Goal: Communication & Community: Participate in discussion

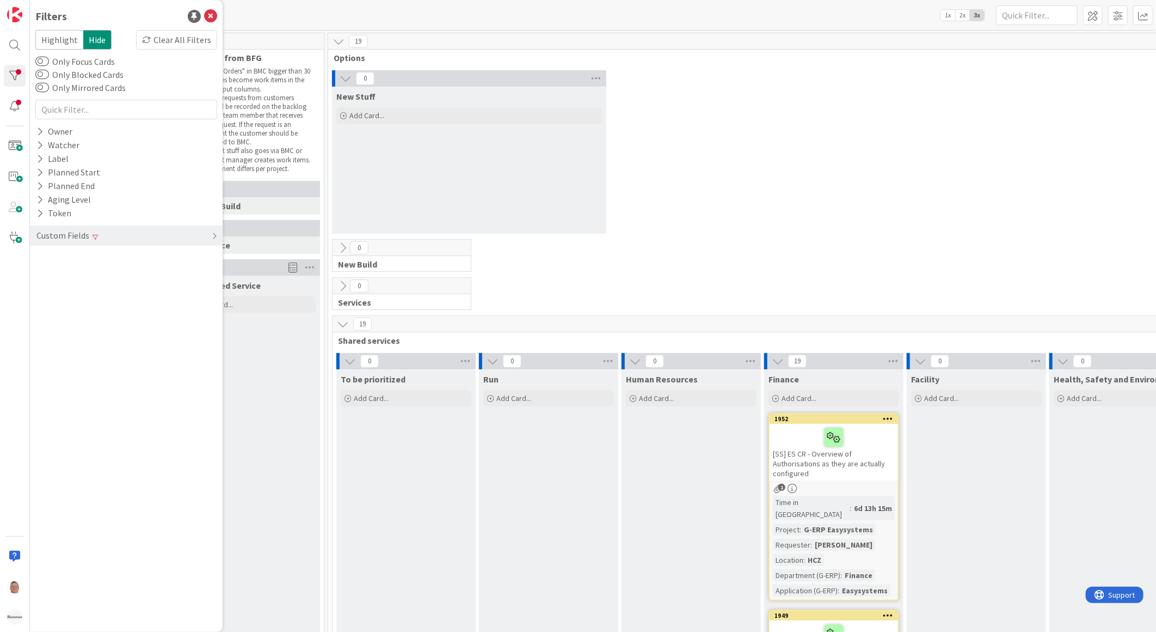
click at [736, 205] on div "0 New Stuff Add Card..." at bounding box center [762, 154] width 865 height 169
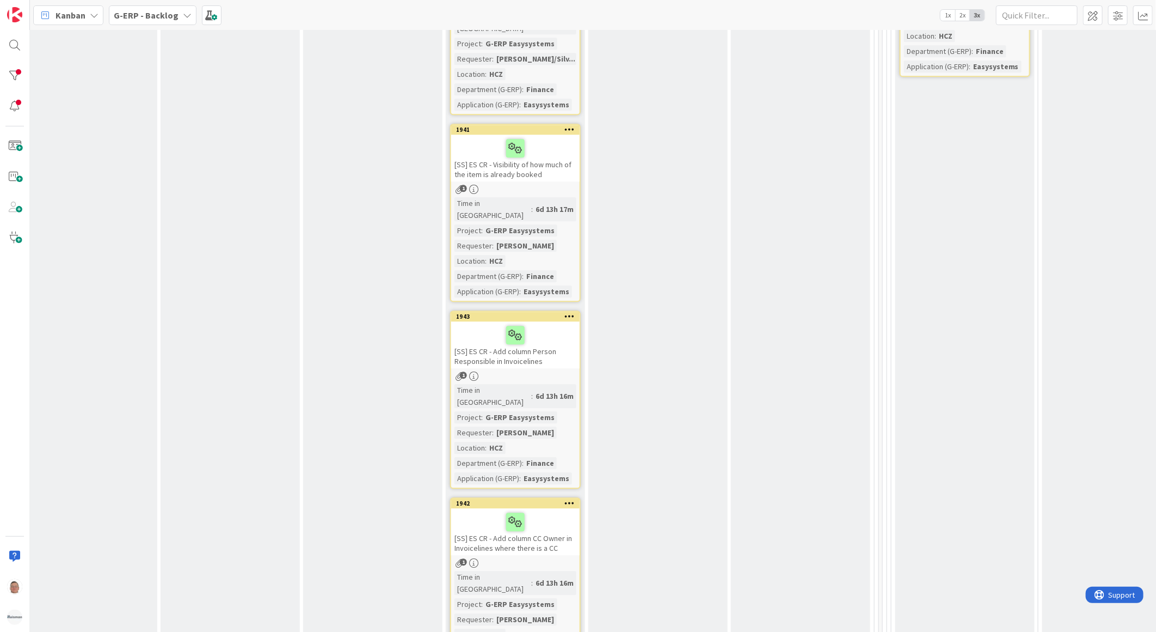
scroll to position [1648, 319]
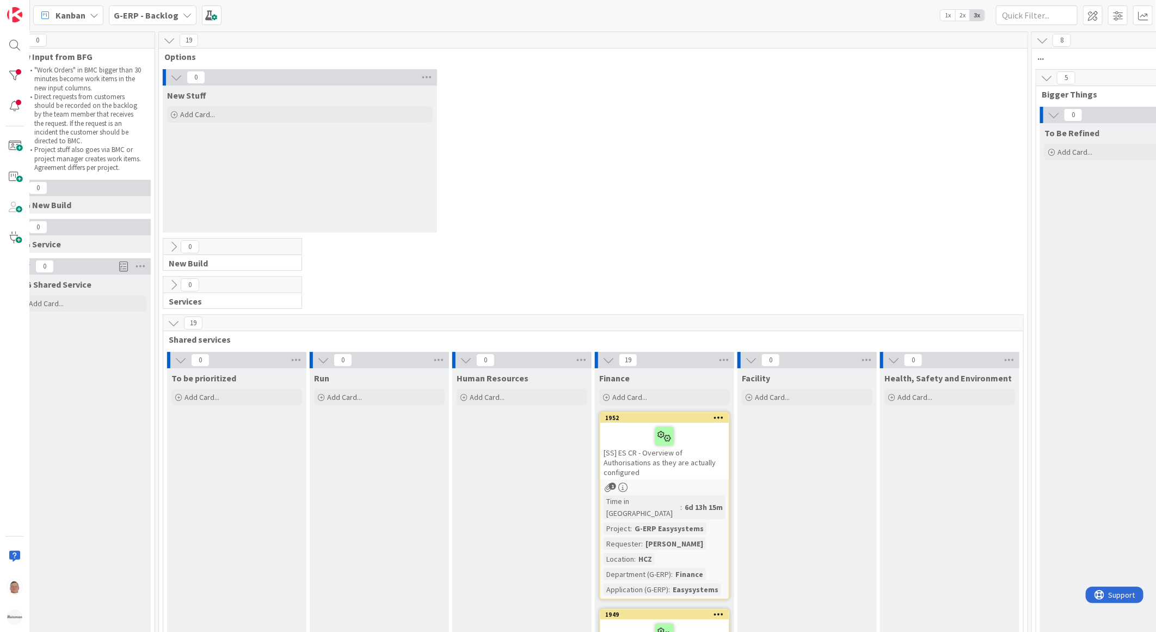
scroll to position [0, 169]
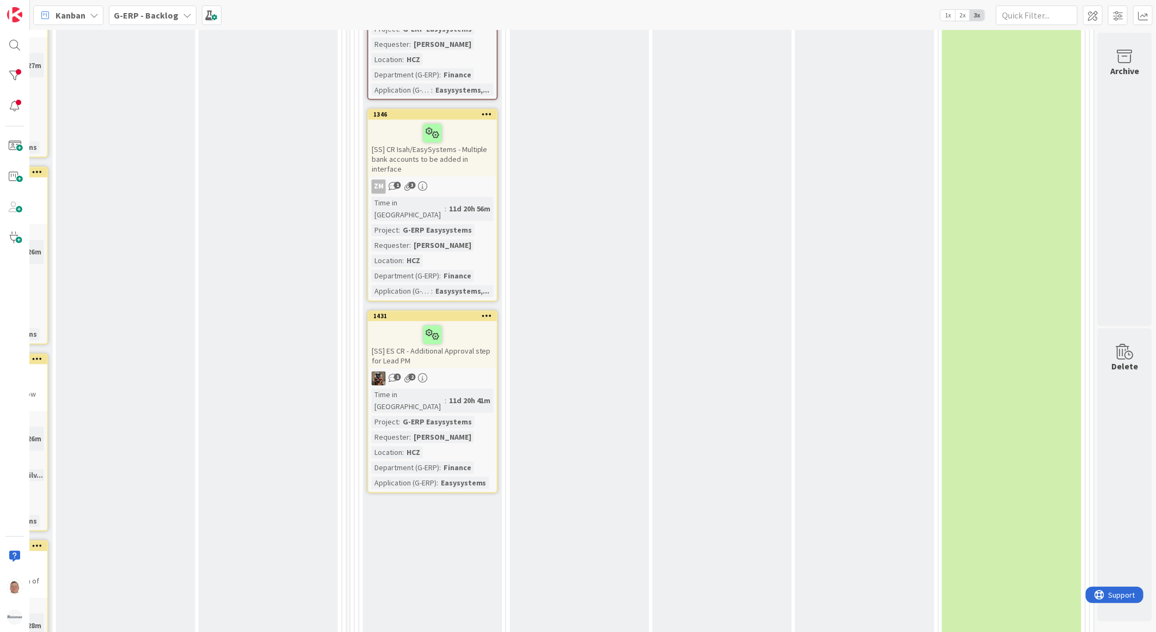
scroll to position [1225, 859]
click at [158, 19] on b "G-ERP - Backlog" at bounding box center [146, 15] width 65 height 11
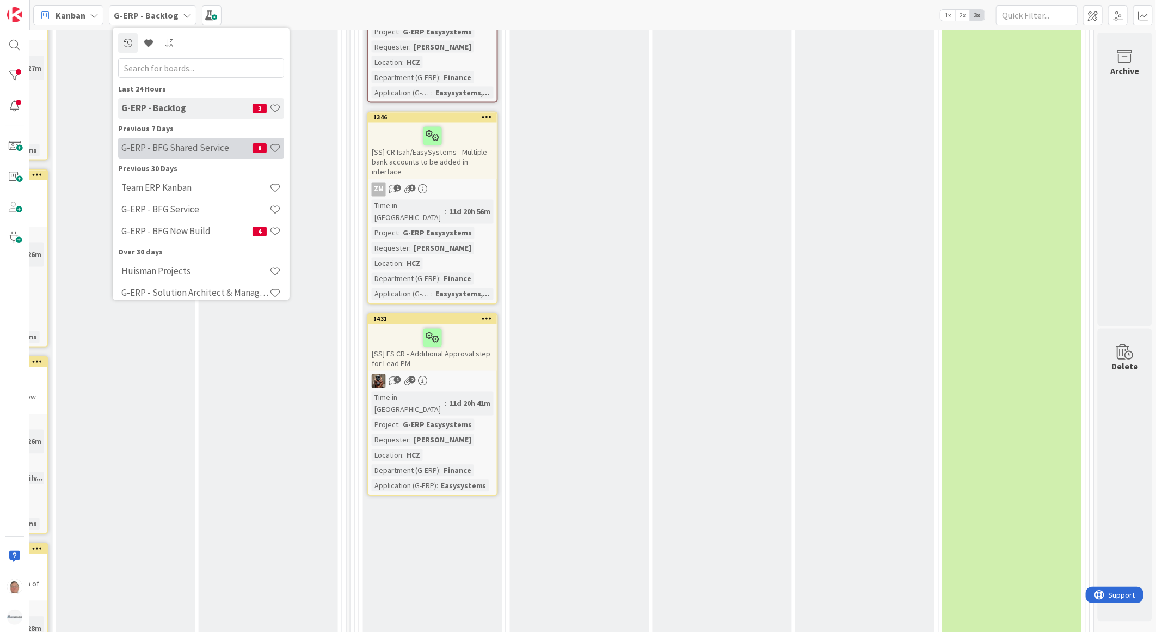
click at [149, 151] on h4 "G-ERP - BFG Shared Service" at bounding box center [186, 147] width 131 height 11
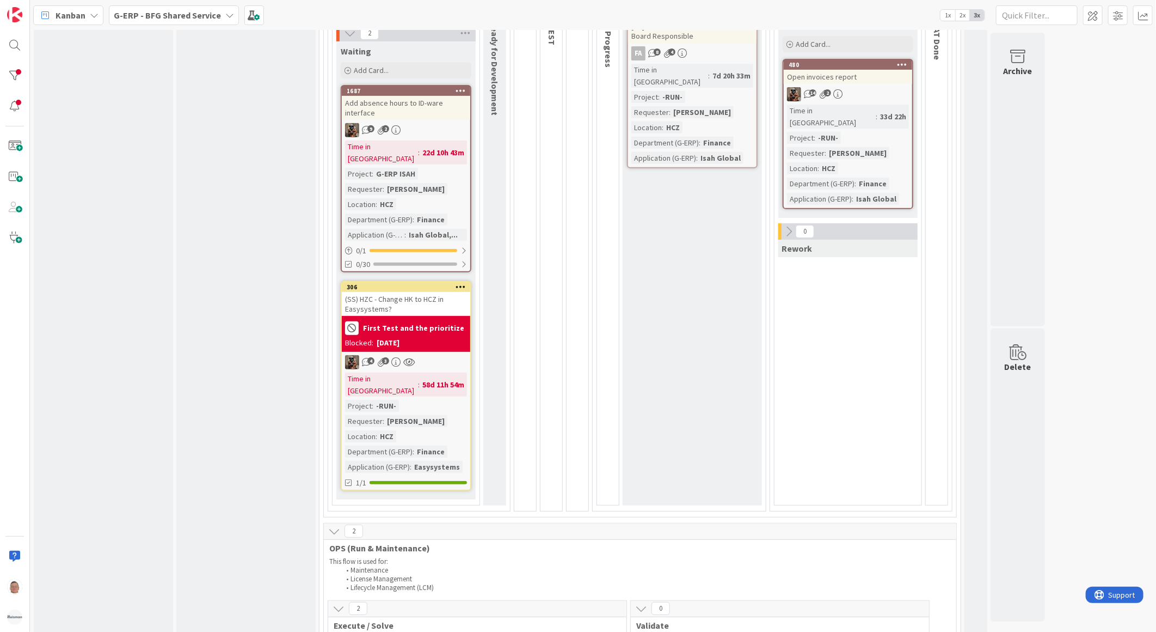
scroll to position [60, 0]
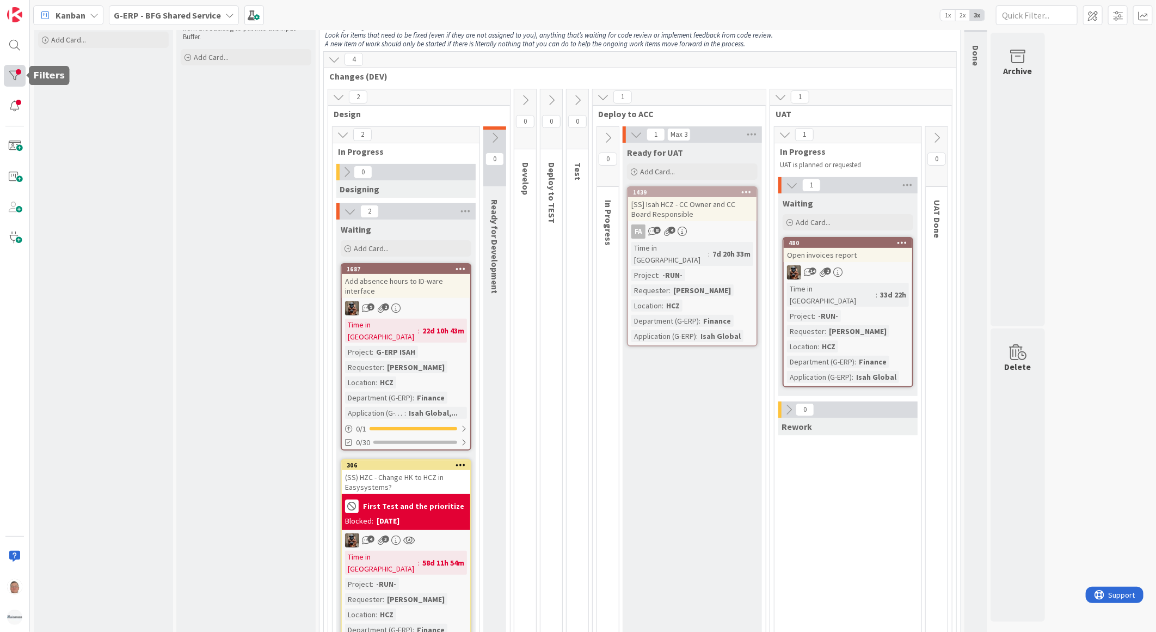
click at [17, 71] on div at bounding box center [15, 76] width 22 height 22
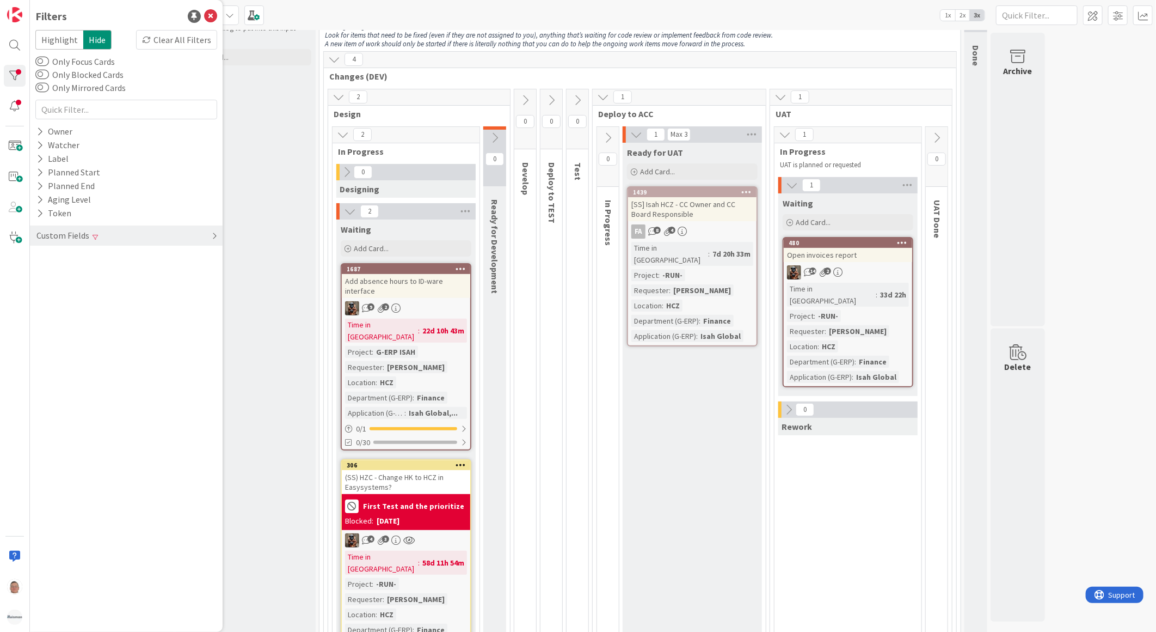
click at [212, 237] on icon at bounding box center [214, 235] width 5 height 9
click at [200, 286] on div "Clear" at bounding box center [202, 285] width 32 height 14
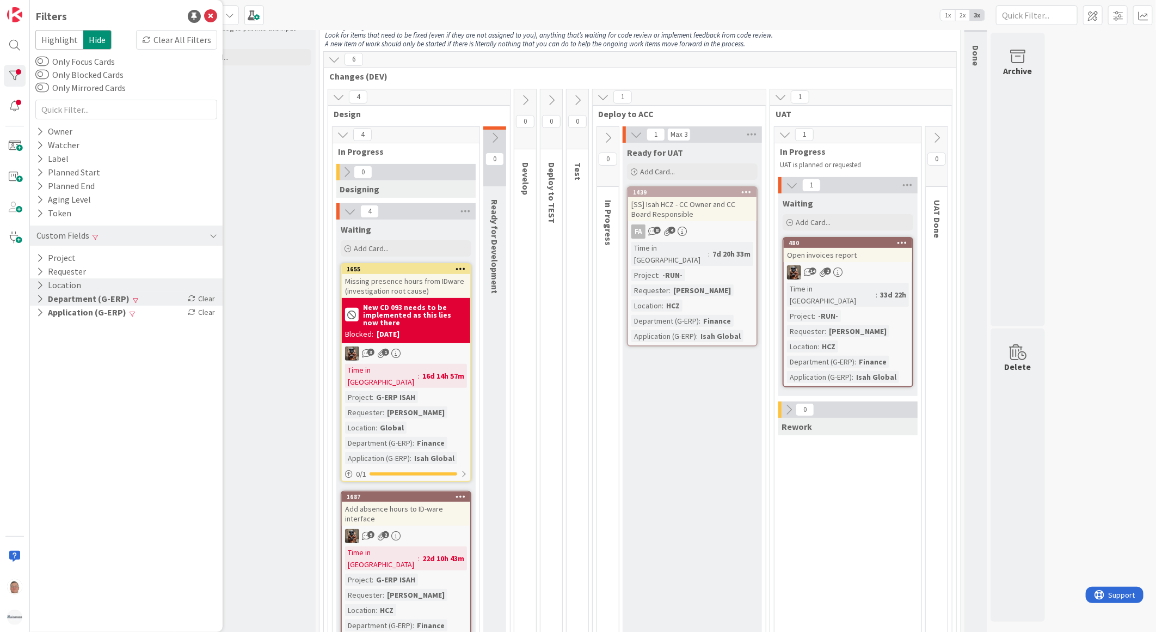
click at [201, 294] on div "Clear" at bounding box center [202, 299] width 32 height 14
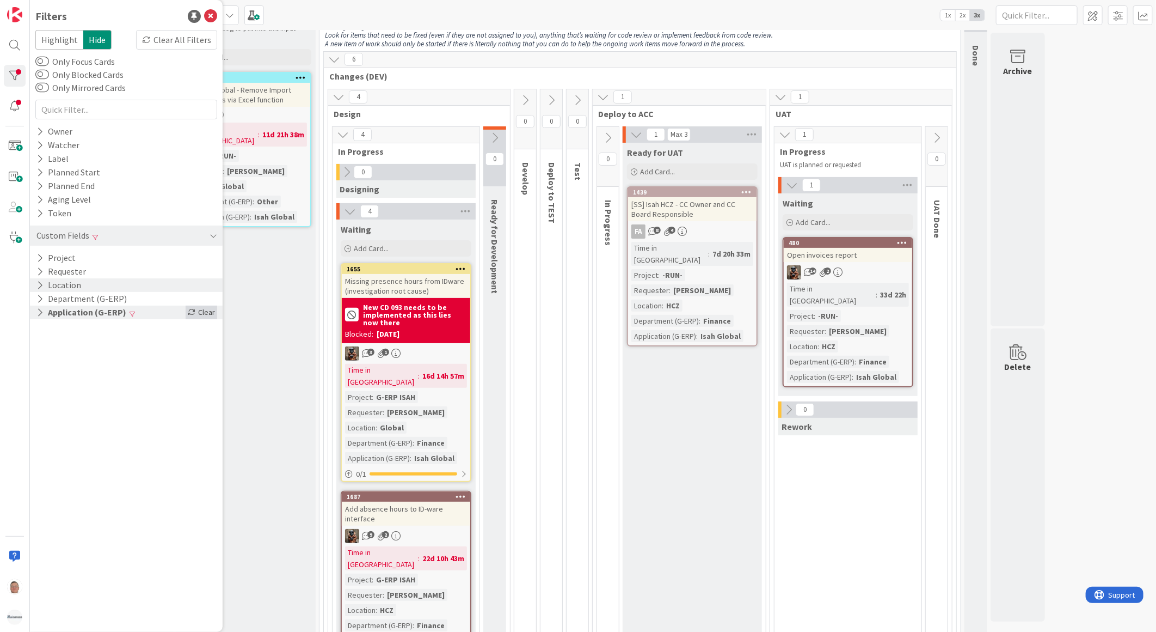
click at [204, 309] on div "Clear" at bounding box center [202, 312] width 32 height 14
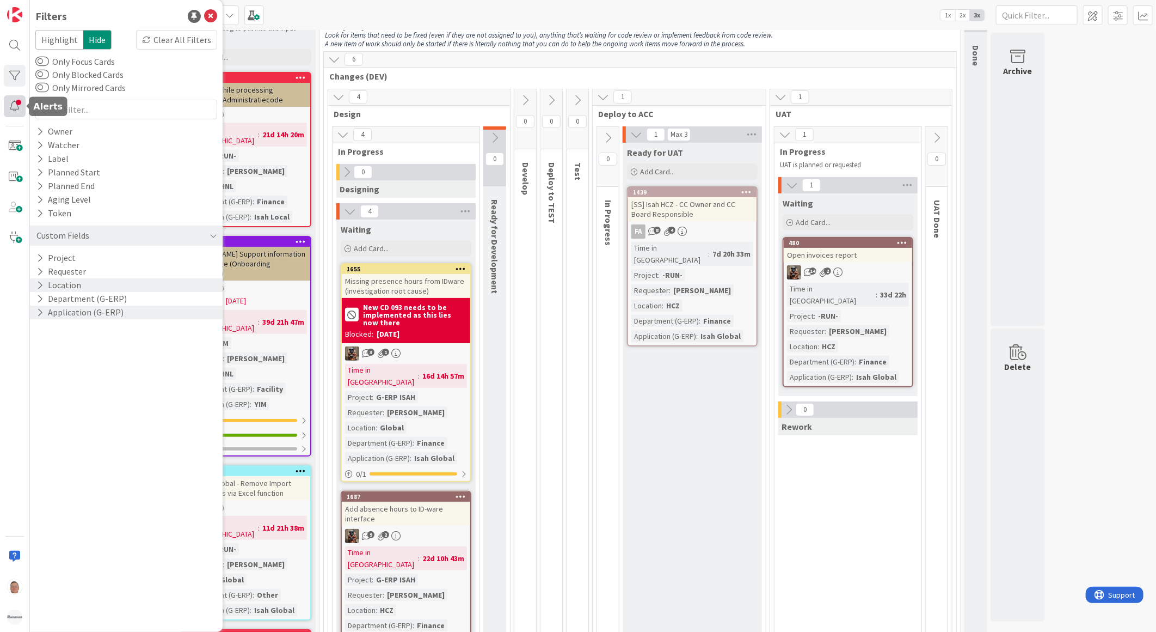
click at [8, 108] on div at bounding box center [15, 106] width 22 height 22
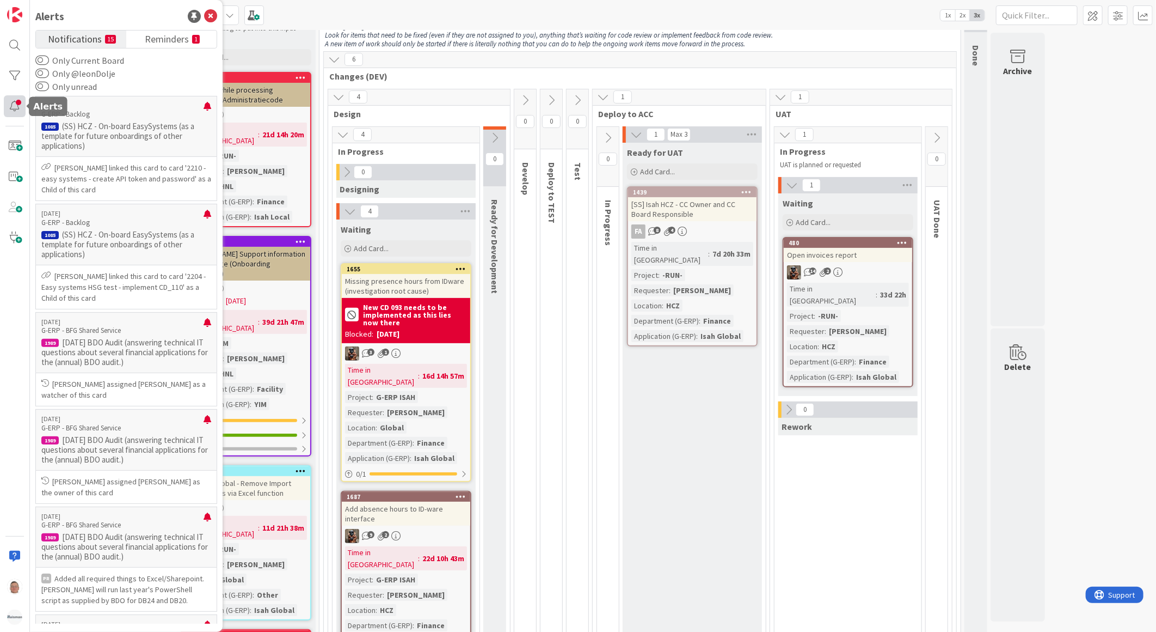
click at [9, 105] on div at bounding box center [15, 106] width 22 height 22
click at [8, 80] on div at bounding box center [15, 76] width 22 height 22
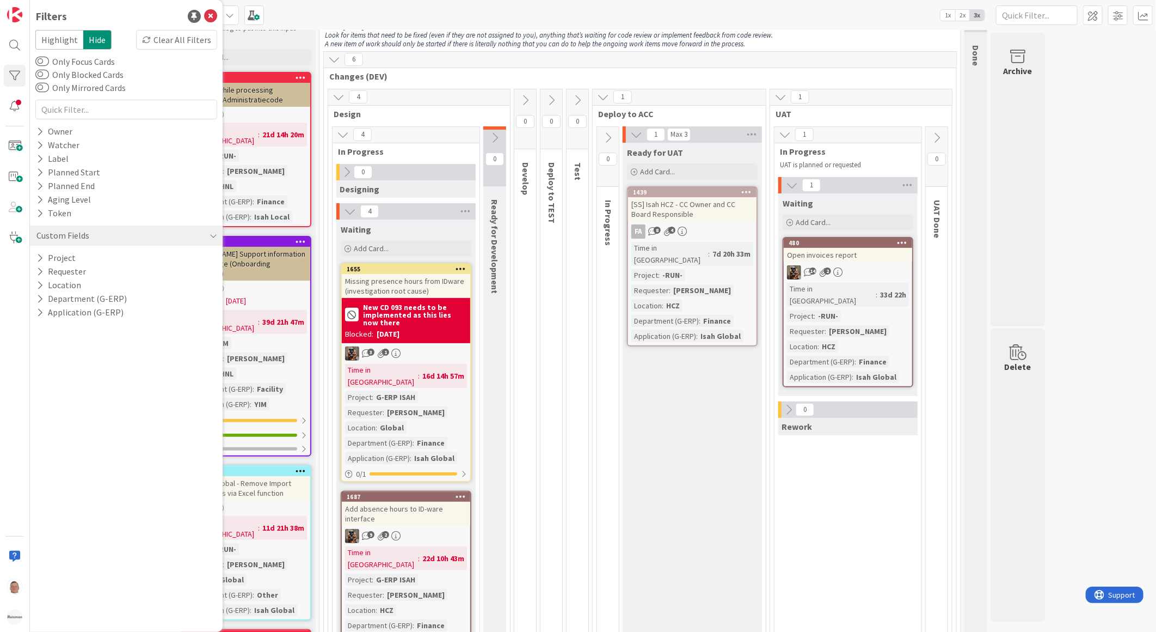
click at [329, 13] on div "Kanban G-ERP - BFG Shared Service 1x 2x 3x" at bounding box center [593, 15] width 1127 height 30
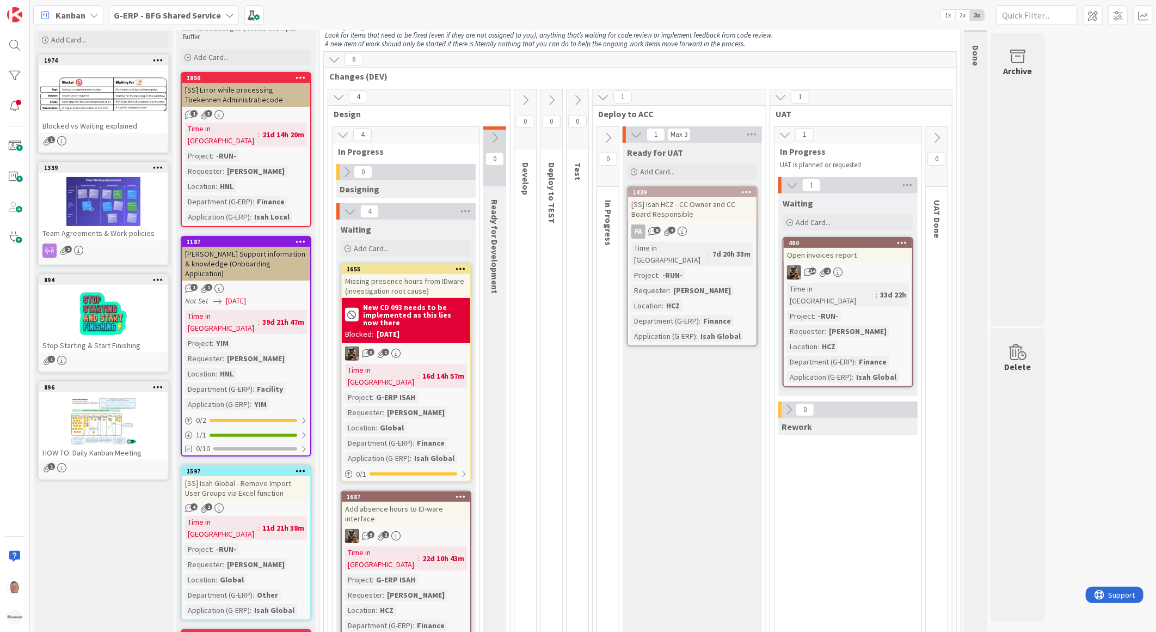
click at [158, 14] on b "G-ERP - BFG Shared Service" at bounding box center [167, 15] width 107 height 11
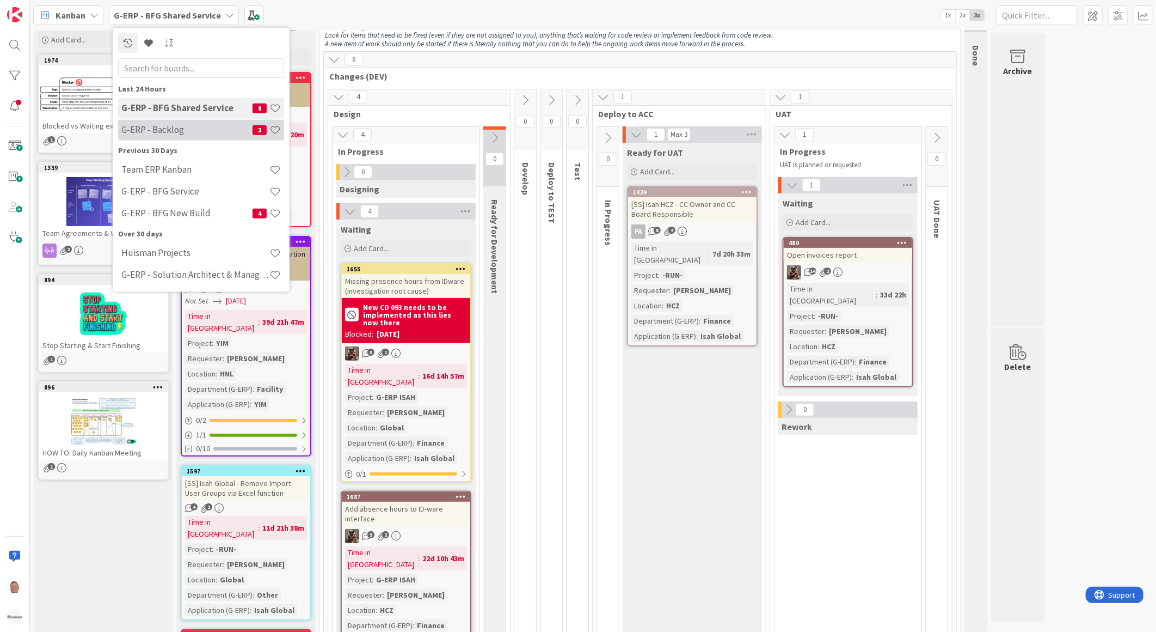
click at [151, 126] on h4 "G-ERP - Backlog" at bounding box center [186, 129] width 131 height 11
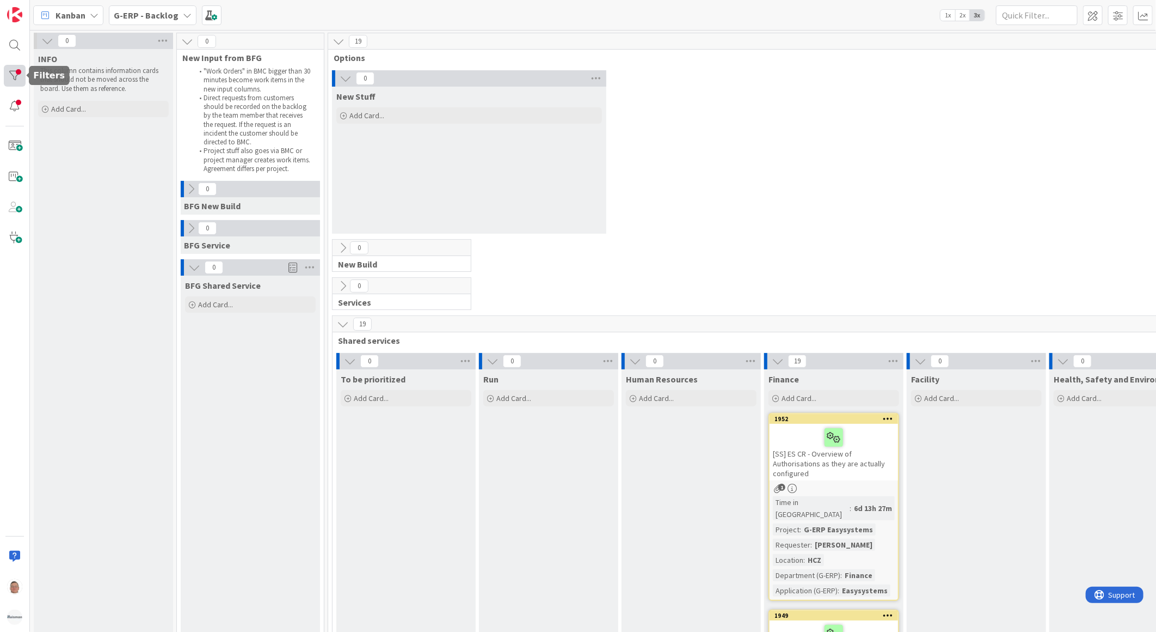
click at [22, 72] on div at bounding box center [15, 76] width 22 height 22
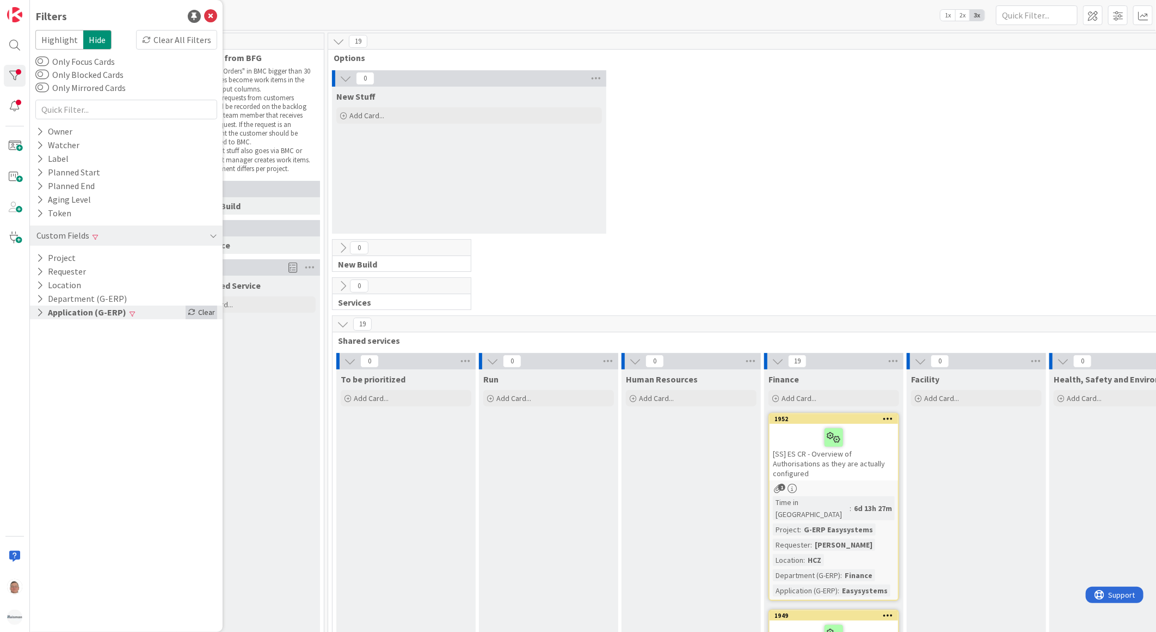
click at [199, 309] on div "Clear" at bounding box center [202, 312] width 32 height 14
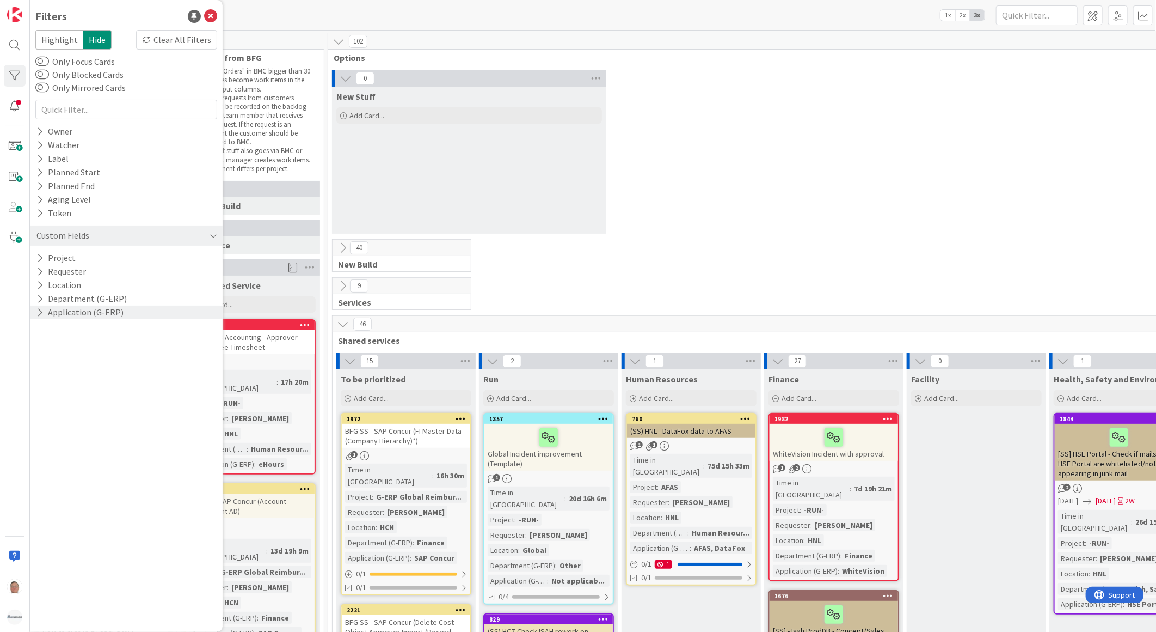
click at [767, 150] on div "0 New Stuff Add Card..." at bounding box center [762, 154] width 865 height 169
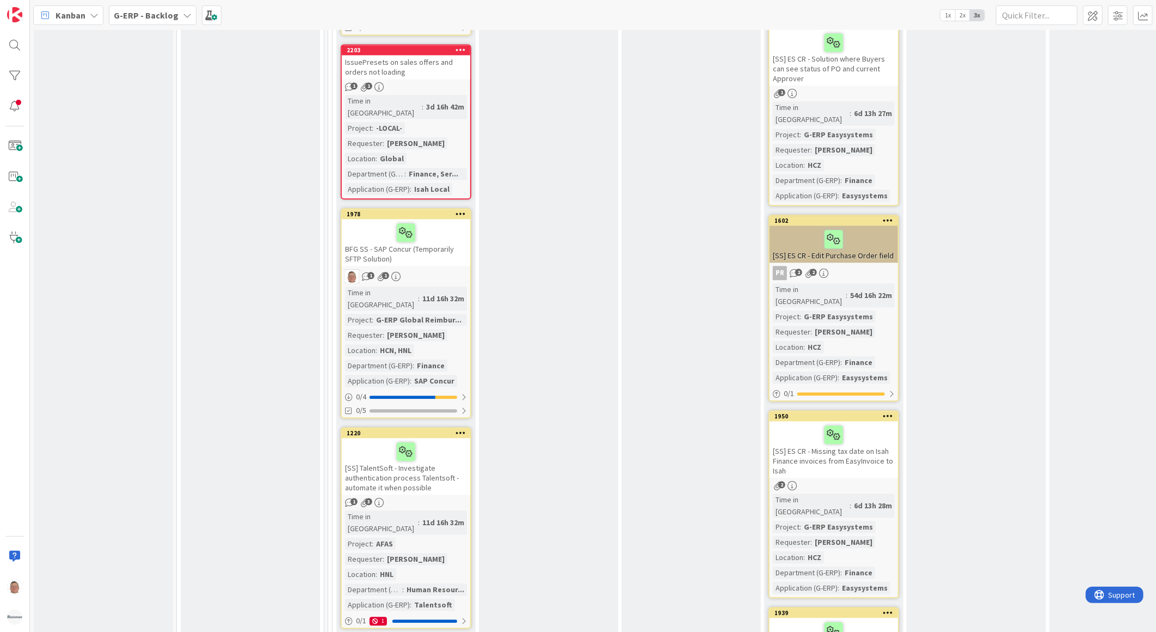
scroll to position [1572, 0]
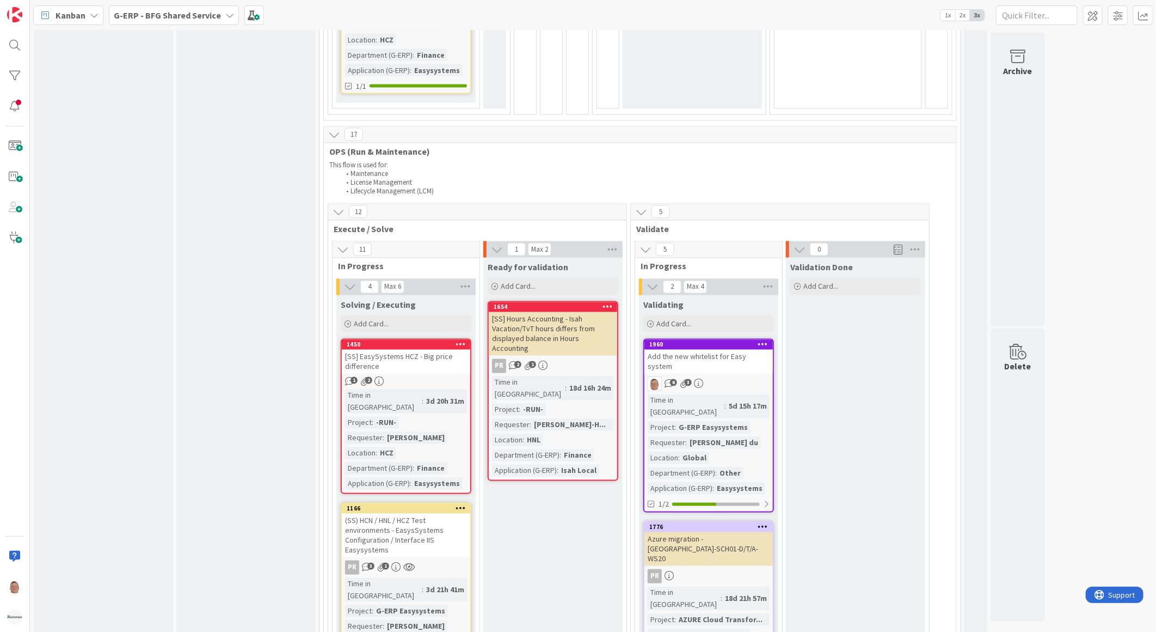
scroll to position [1149, 0]
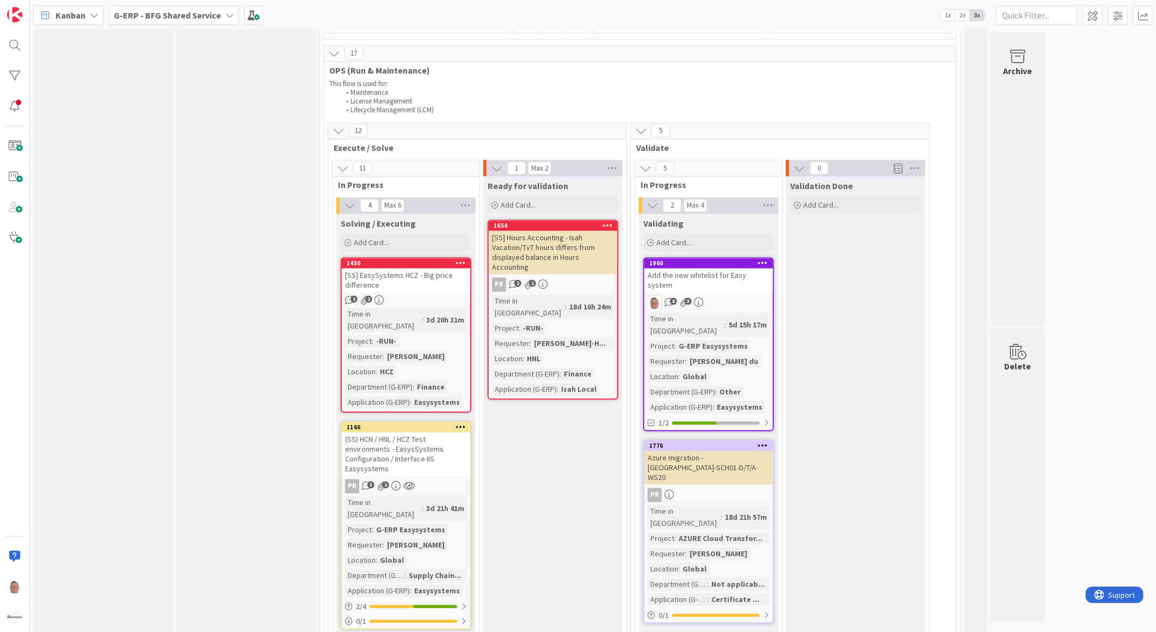
click at [719, 268] on div "Add the new whitelist for Easy system" at bounding box center [709, 280] width 128 height 24
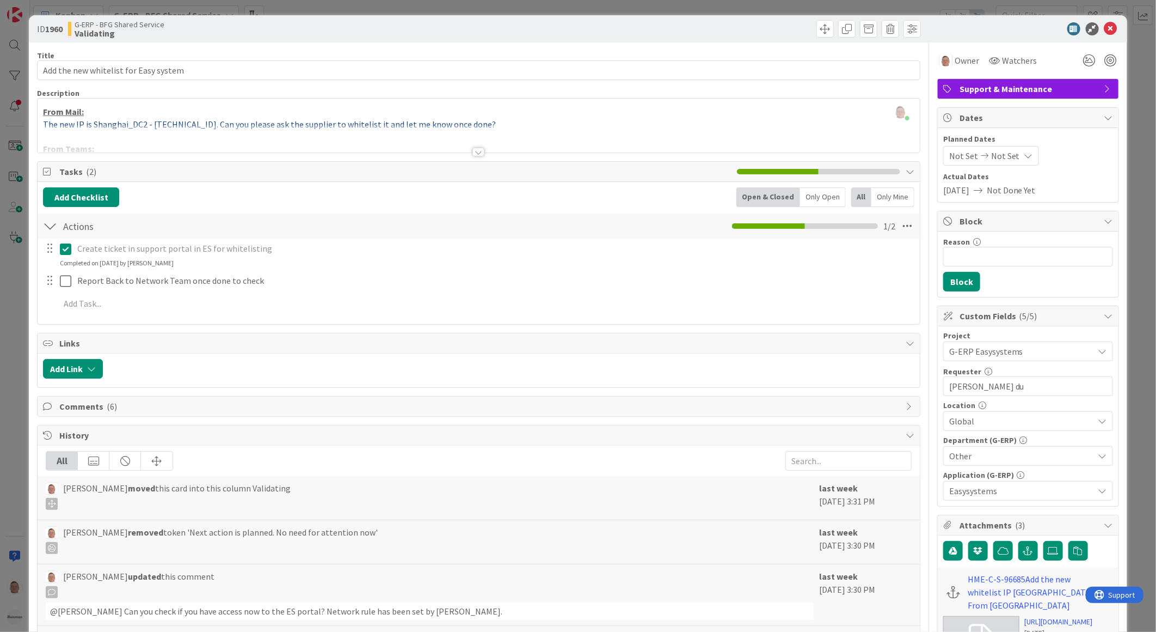
click at [54, 409] on div "Comments ( 6 )" at bounding box center [479, 406] width 883 height 20
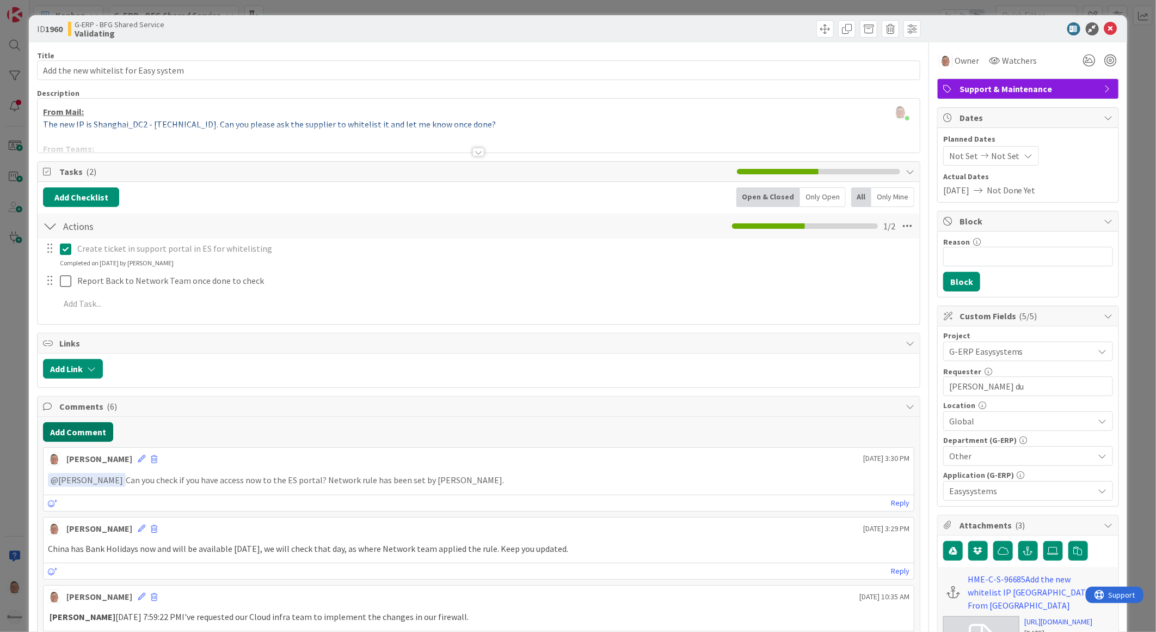
click at [69, 431] on button "Add Comment" at bounding box center [78, 432] width 70 height 20
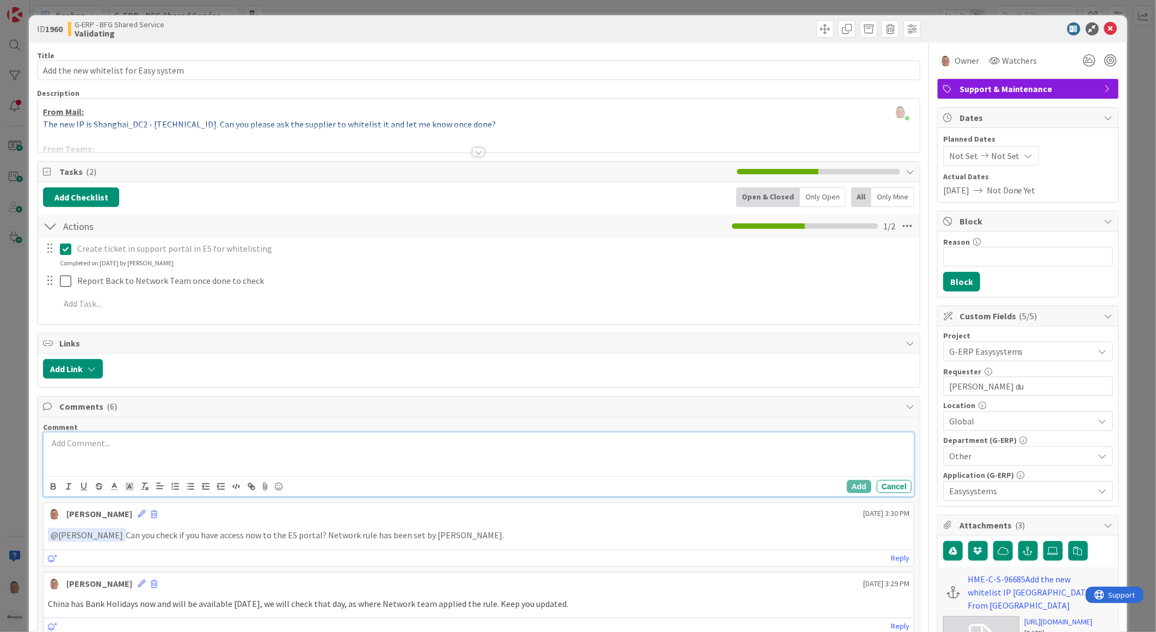
click at [144, 452] on div at bounding box center [479, 454] width 871 height 44
click at [52, 486] on icon "button" at bounding box center [53, 486] width 10 height 10
click at [84, 486] on icon "button" at bounding box center [84, 486] width 10 height 10
click at [82, 487] on icon "button" at bounding box center [84, 486] width 10 height 10
click at [51, 487] on icon "button" at bounding box center [53, 487] width 4 height 3
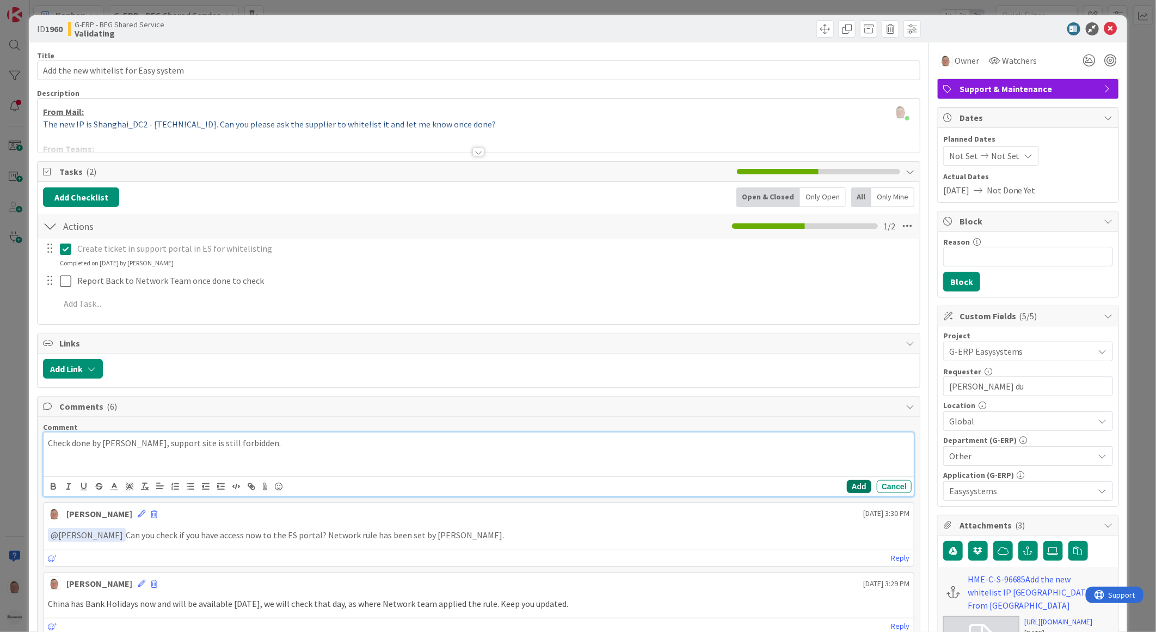
click at [848, 483] on button "Add" at bounding box center [859, 486] width 25 height 13
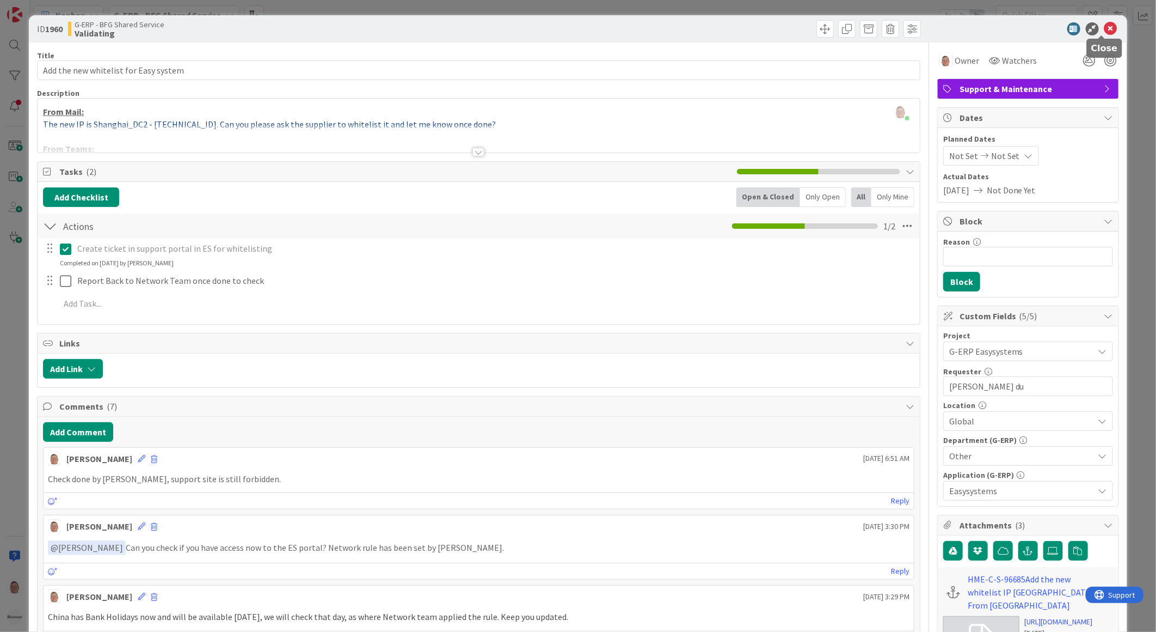
click at [1109, 29] on icon at bounding box center [1111, 28] width 13 height 13
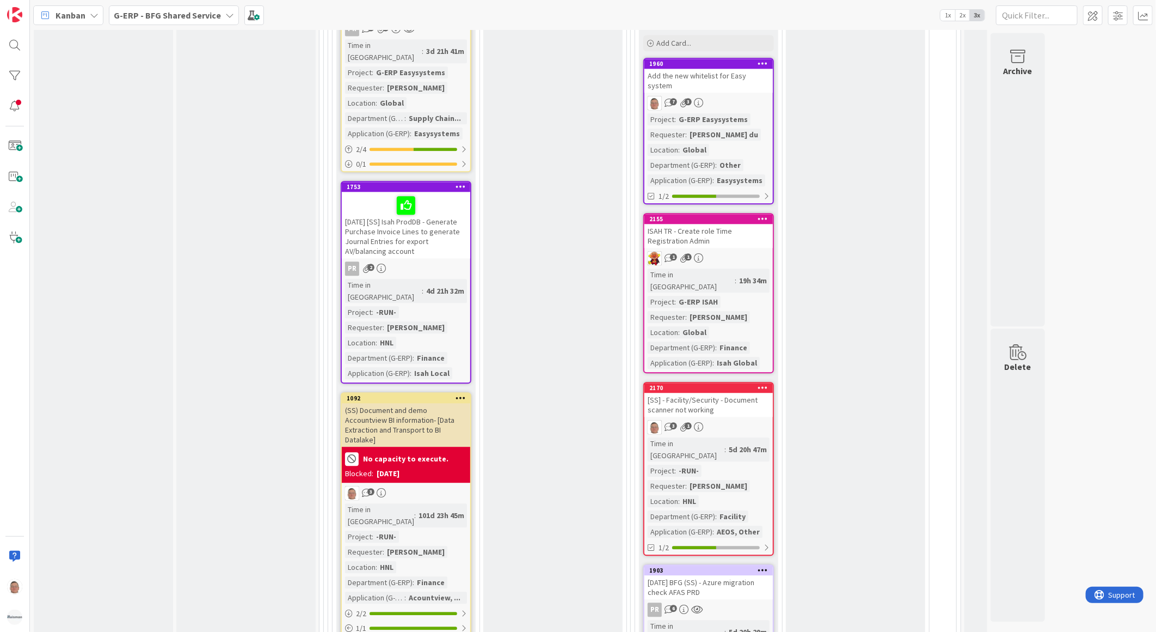
scroll to position [1633, 0]
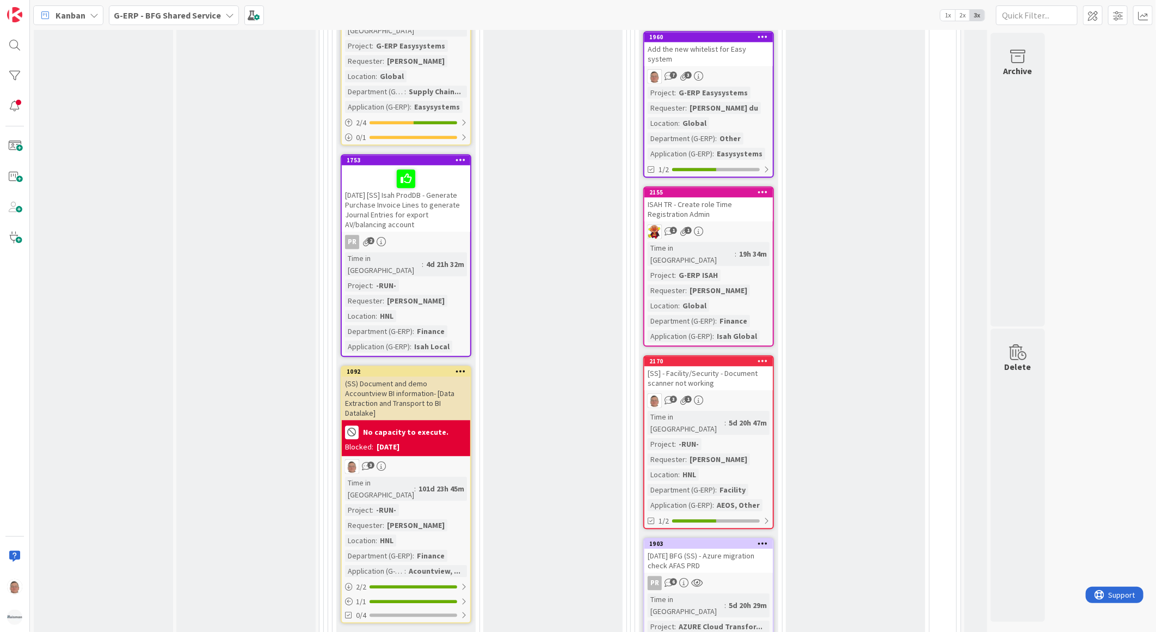
click at [725, 366] on div "[SS] - Facility/Security - Document scanner not working" at bounding box center [709, 378] width 128 height 24
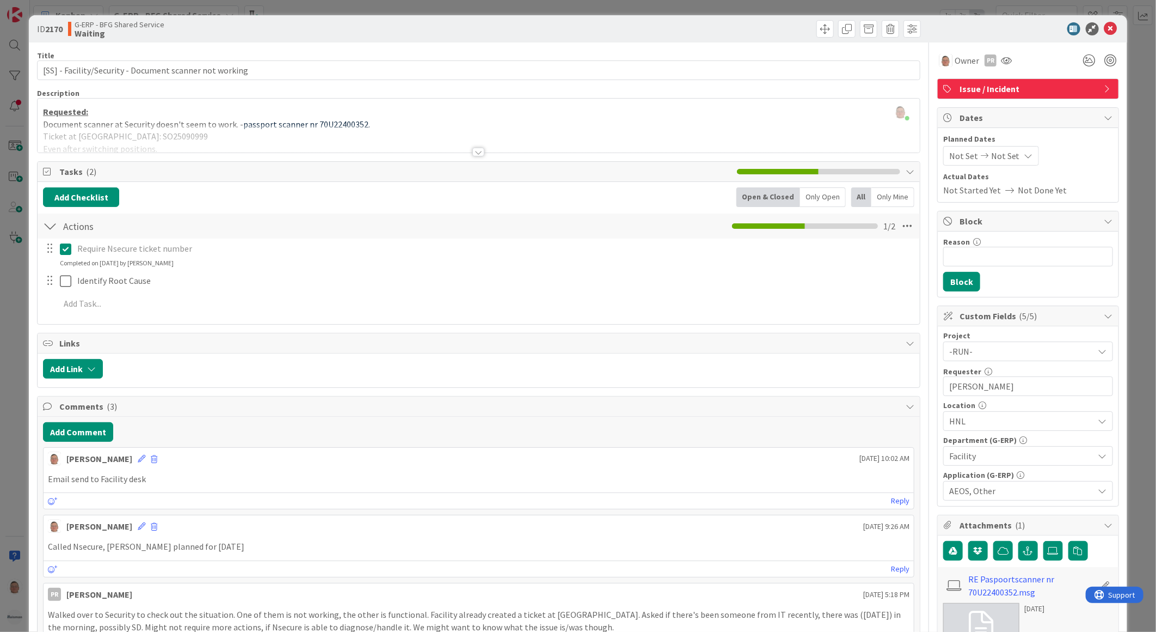
click at [473, 151] on div at bounding box center [479, 152] width 12 height 9
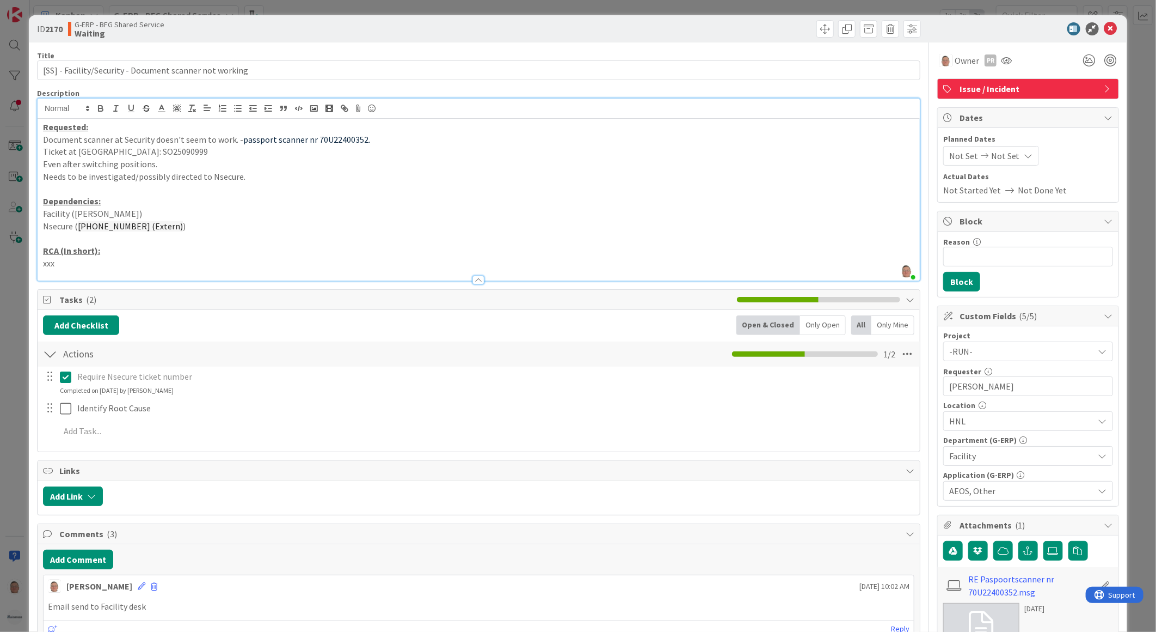
click at [64, 262] on p "xxx" at bounding box center [479, 263] width 872 height 13
drag, startPoint x: 64, startPoint y: 263, endPoint x: 35, endPoint y: 264, distance: 28.9
click at [35, 264] on div "ID 2170 G-ERP - BFG Shared Service Waiting Title 55 / 128 [SS] - Facility/Secur…" at bounding box center [578, 582] width 1099 height 1134
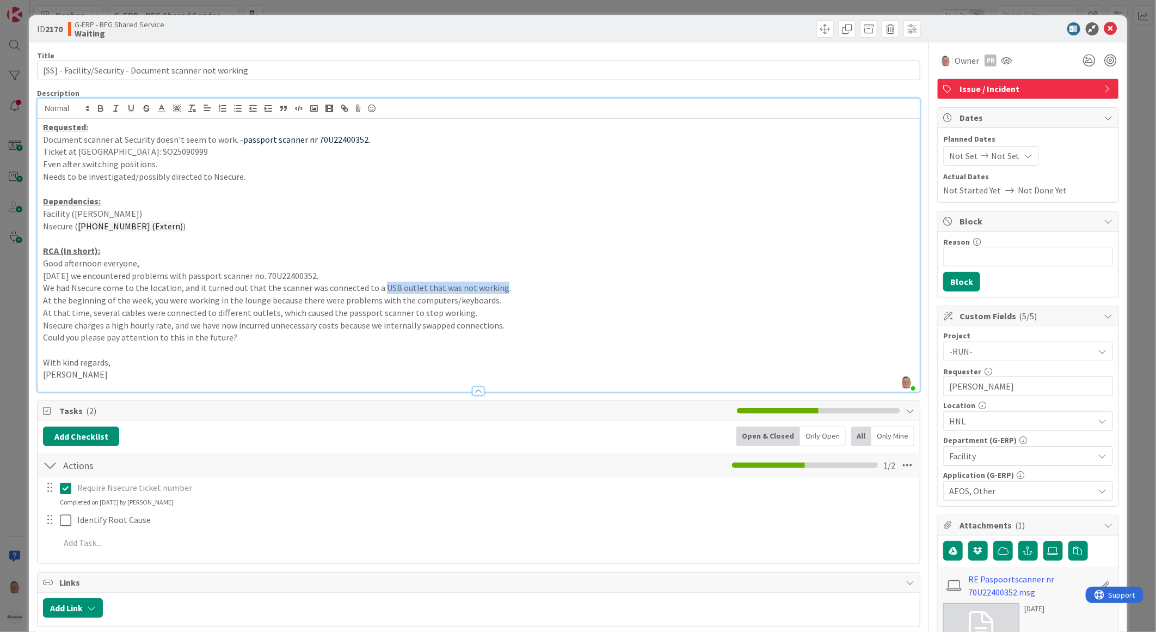
drag, startPoint x: 377, startPoint y: 286, endPoint x: 491, endPoint y: 284, distance: 114.4
click at [491, 284] on p "We had Nsecure come to the location, and it turned out that the scanner was con…" at bounding box center [479, 287] width 872 height 13
click at [99, 106] on icon "button" at bounding box center [101, 107] width 4 height 3
click at [634, 284] on p "We had Nsecure come to the location, and it turned out that the scanner was con…" at bounding box center [479, 287] width 872 height 13
click at [1105, 27] on icon at bounding box center [1111, 28] width 13 height 13
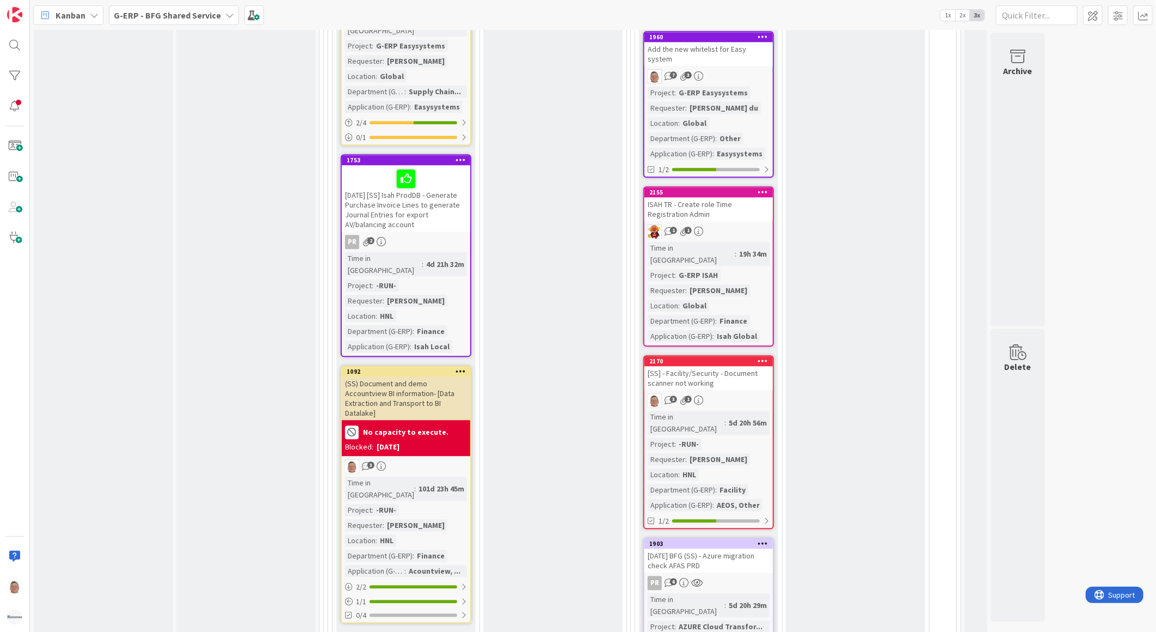
scroll to position [1694, 0]
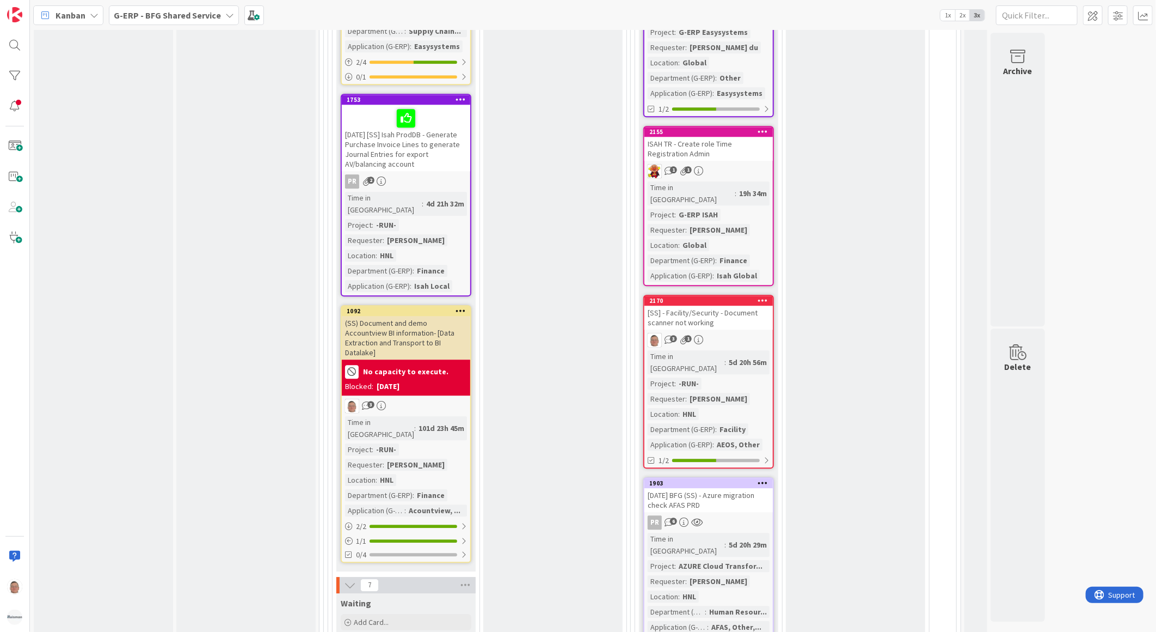
click at [723, 305] on div "[SS] - Facility/Security - Document scanner not working" at bounding box center [709, 317] width 128 height 24
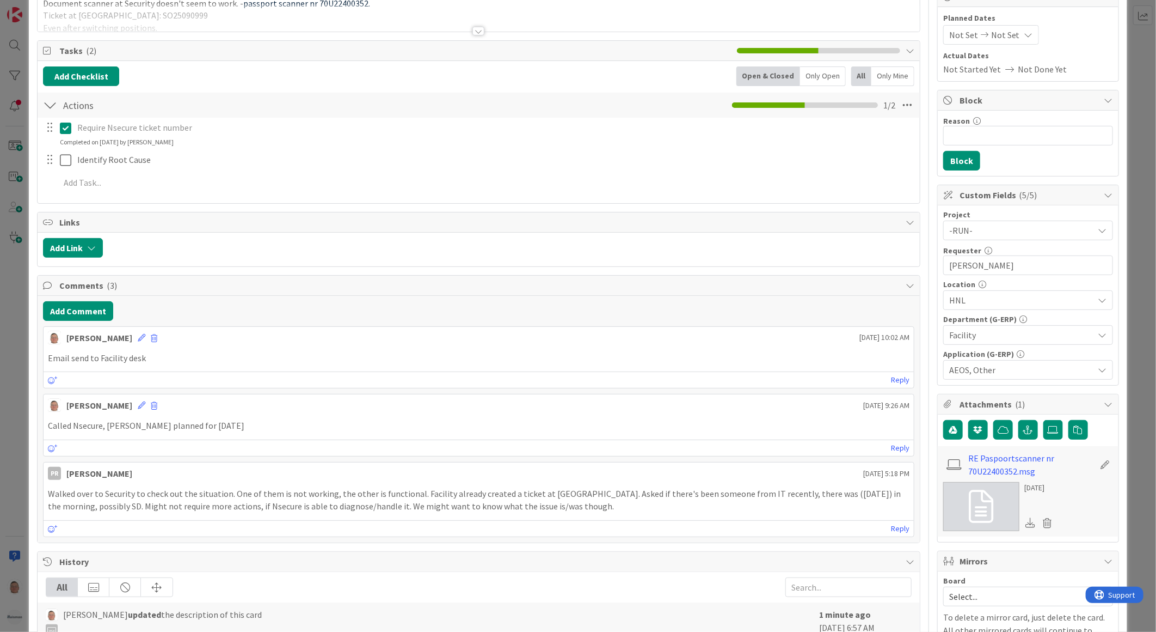
scroll to position [60, 0]
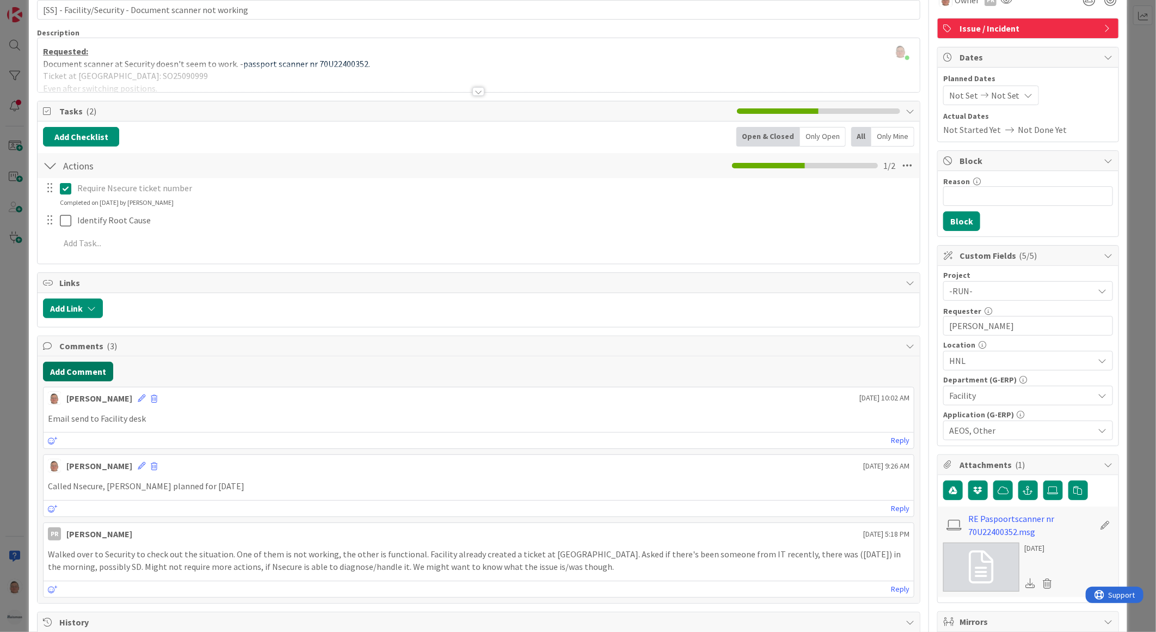
click at [74, 368] on button "Add Comment" at bounding box center [78, 372] width 70 height 20
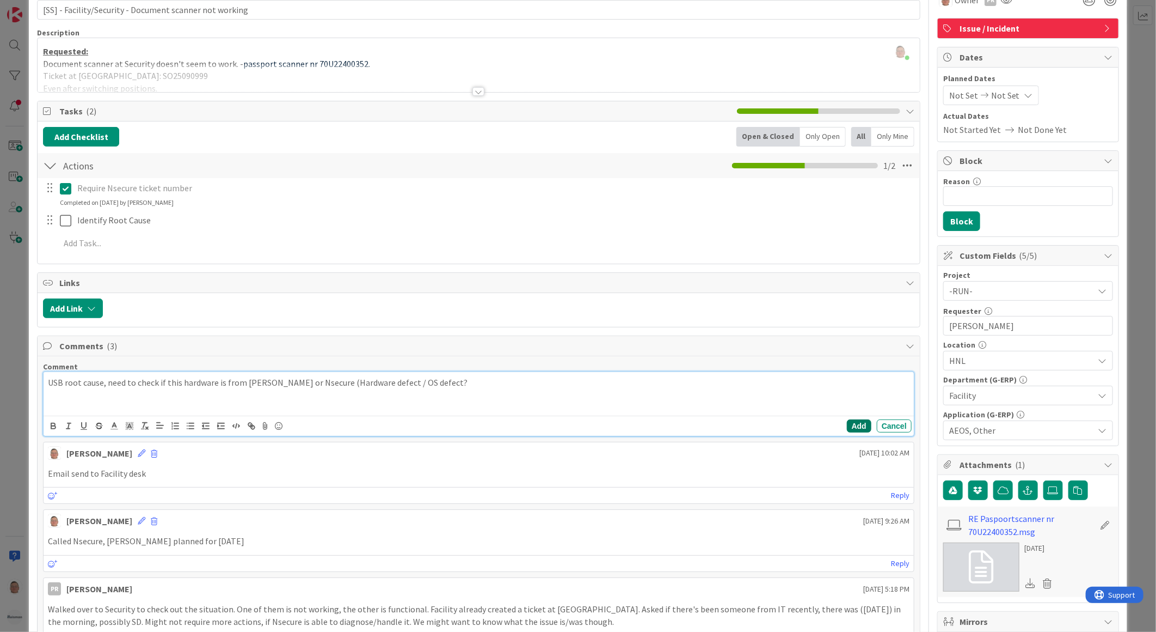
click at [847, 427] on button "Add" at bounding box center [859, 425] width 25 height 13
